Goal: Transaction & Acquisition: Purchase product/service

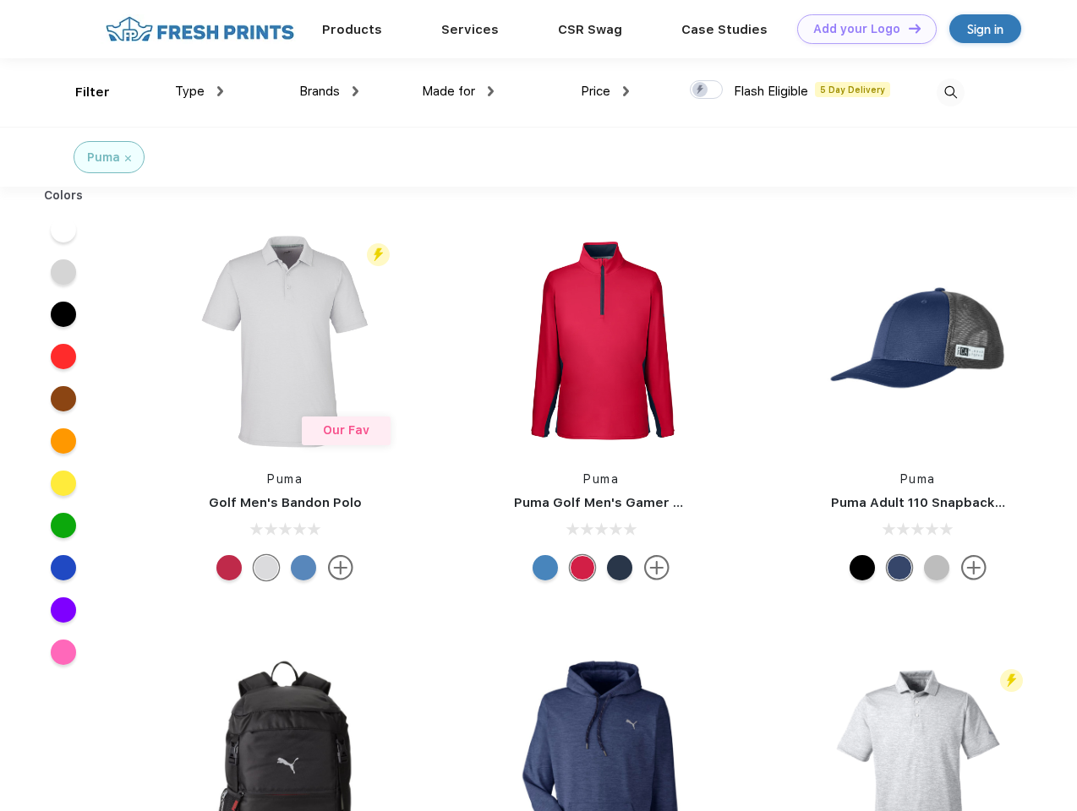
scroll to position [1, 0]
click at [860, 29] on link "Add your Logo Design Tool" at bounding box center [866, 29] width 139 height 30
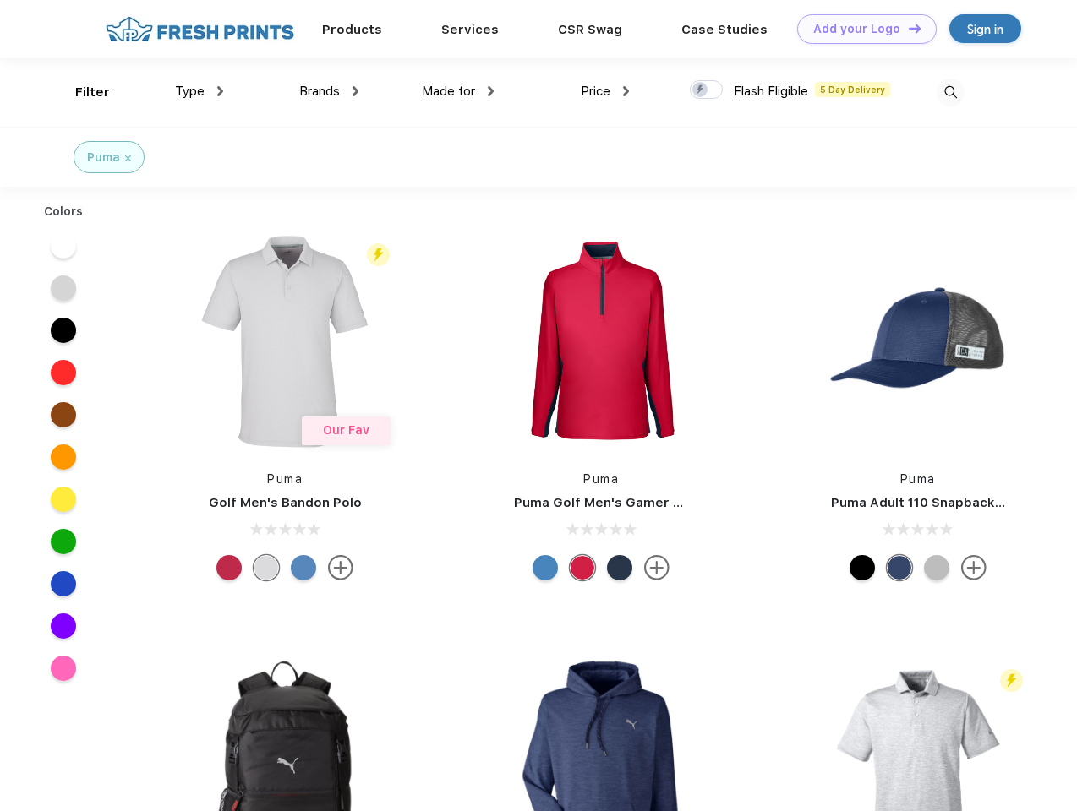
click at [0, 0] on div "Design Tool" at bounding box center [0, 0] width 0 height 0
click at [907, 28] on link "Add your Logo Design Tool" at bounding box center [866, 29] width 139 height 30
click at [81, 92] on div "Filter" at bounding box center [92, 92] width 35 height 19
click at [199, 91] on span "Type" at bounding box center [190, 91] width 30 height 15
click at [329, 91] on span "Brands" at bounding box center [319, 91] width 41 height 15
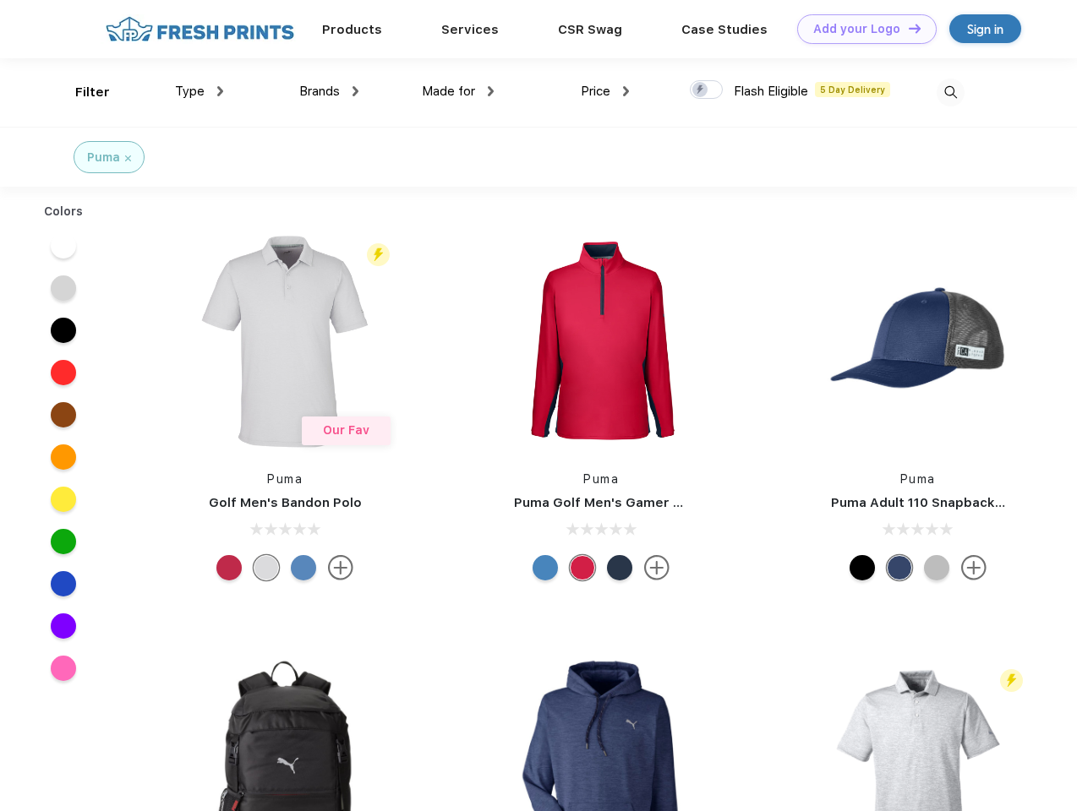
click at [458, 91] on span "Made for" at bounding box center [448, 91] width 53 height 15
click at [605, 91] on span "Price" at bounding box center [596, 91] width 30 height 15
click at [707, 90] on div at bounding box center [706, 89] width 33 height 19
click at [701, 90] on input "checkbox" at bounding box center [695, 84] width 11 height 11
click at [950, 92] on img at bounding box center [951, 93] width 28 height 28
